Goal: Information Seeking & Learning: Learn about a topic

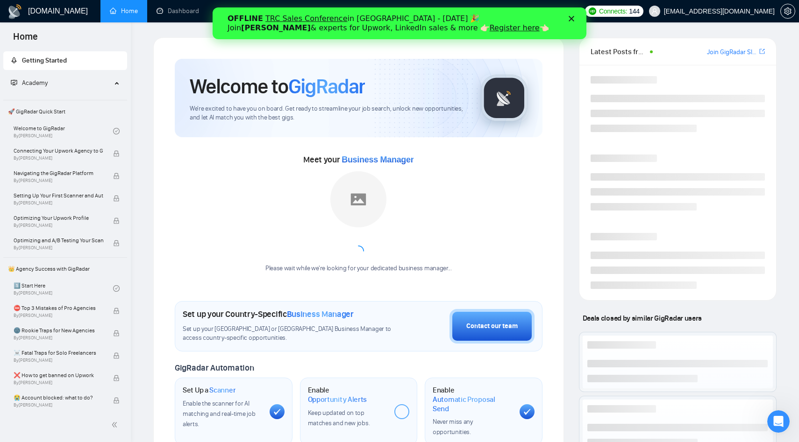
click at [573, 18] on icon "Закрити" at bounding box center [571, 19] width 6 height 6
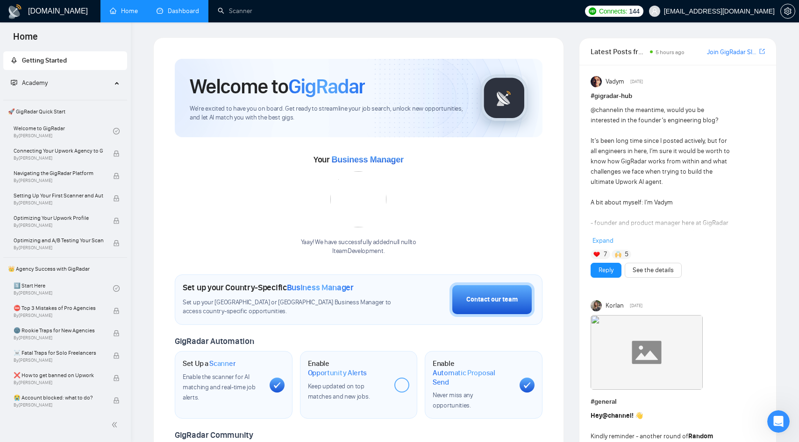
click at [180, 15] on link "Dashboard" at bounding box center [177, 11] width 43 height 8
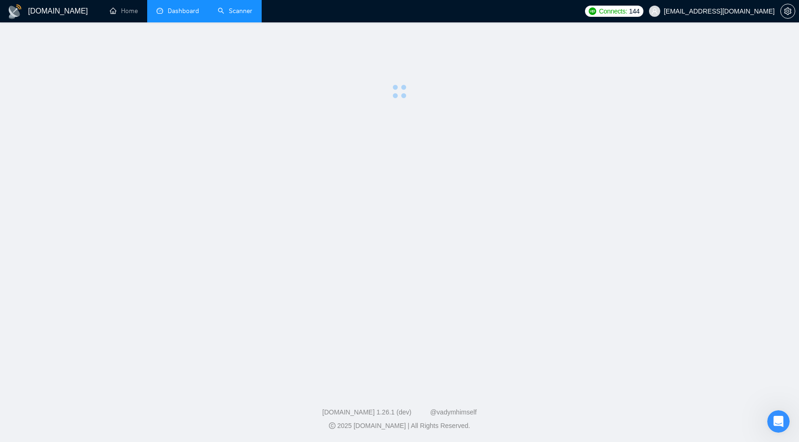
click at [224, 15] on link "Scanner" at bounding box center [235, 11] width 35 height 8
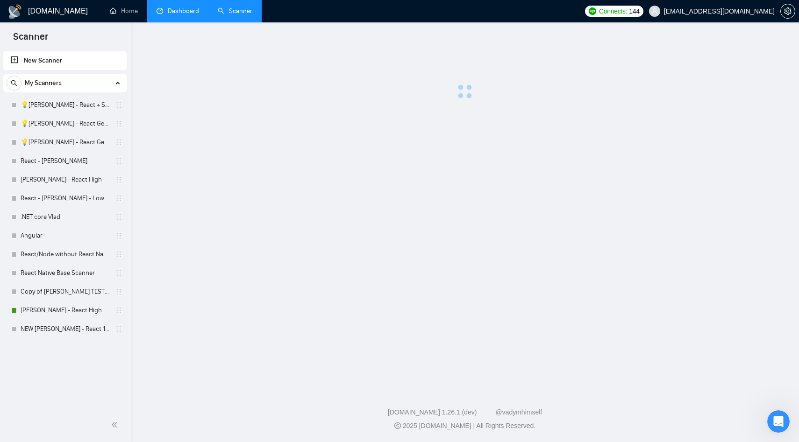
click at [189, 13] on link "Dashboard" at bounding box center [177, 11] width 43 height 8
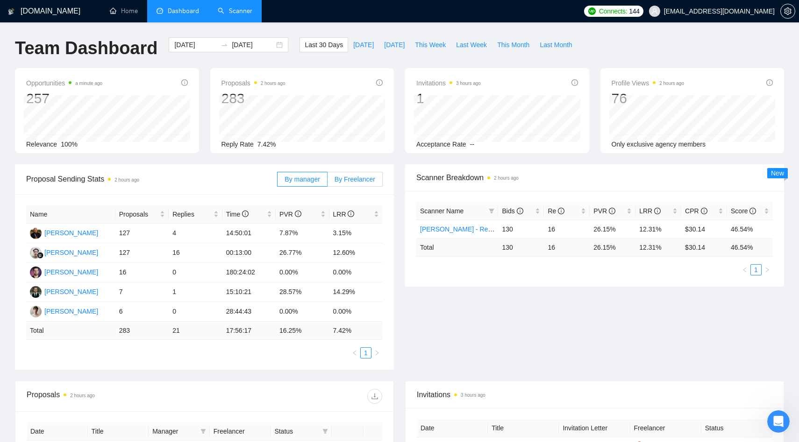
click at [362, 183] on label "By Freelancer" at bounding box center [354, 179] width 55 height 15
click at [327, 182] on input "By Freelancer" at bounding box center [327, 182] width 0 height 0
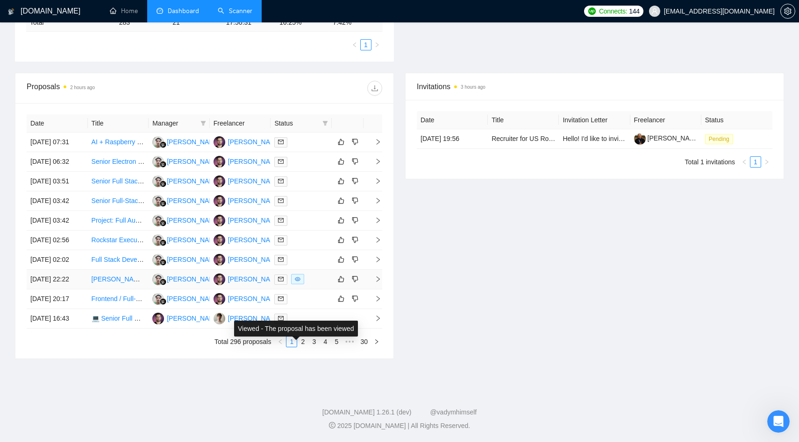
scroll to position [350, 0]
click at [301, 347] on link "2" at bounding box center [303, 342] width 10 height 10
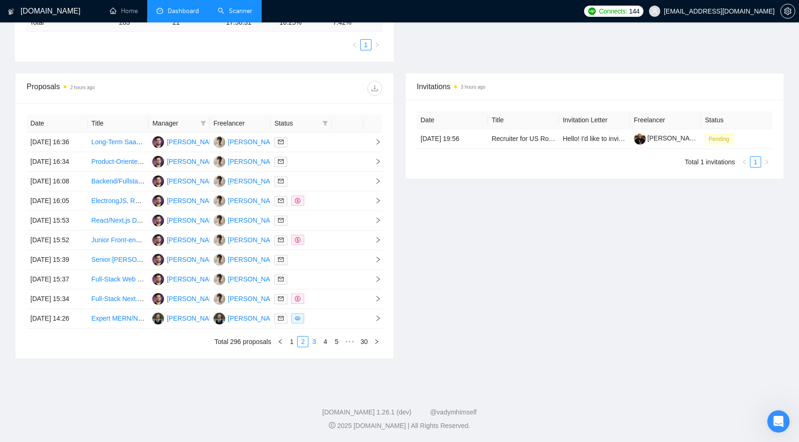
click at [313, 347] on link "3" at bounding box center [314, 342] width 10 height 10
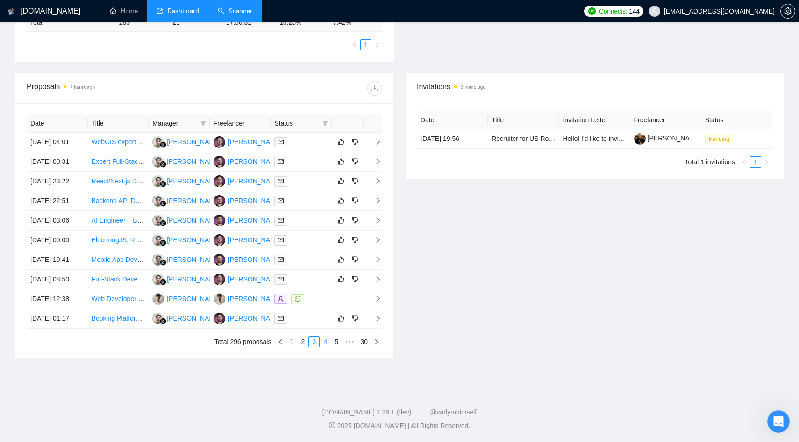
click at [325, 347] on link "4" at bounding box center [325, 342] width 10 height 10
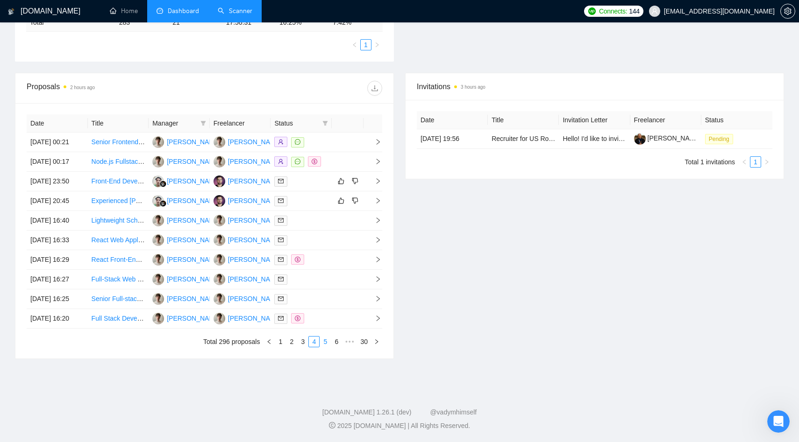
click at [323, 347] on link "5" at bounding box center [325, 342] width 10 height 10
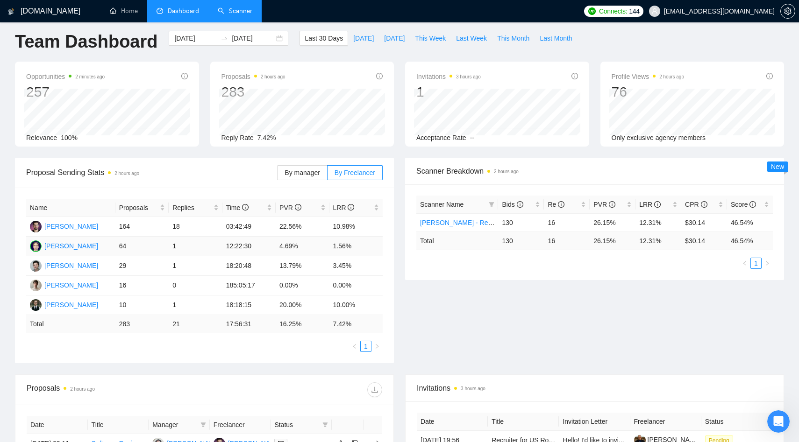
scroll to position [3, 0]
